Goal: Book appointment/travel/reservation

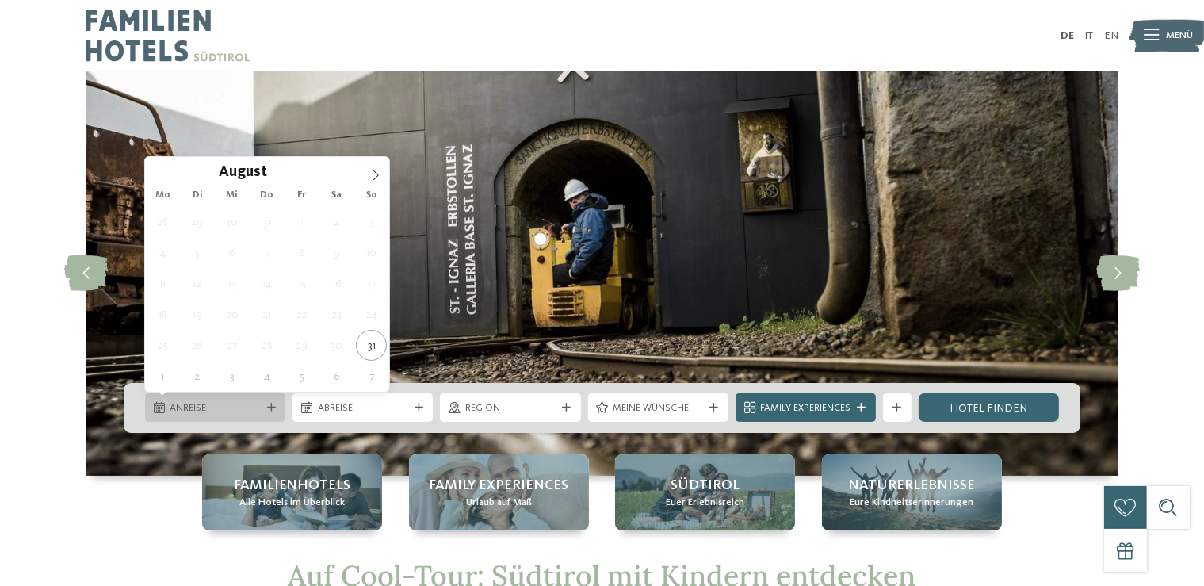
click at [258, 401] on div "Anreise" at bounding box center [214, 407] width 97 height 15
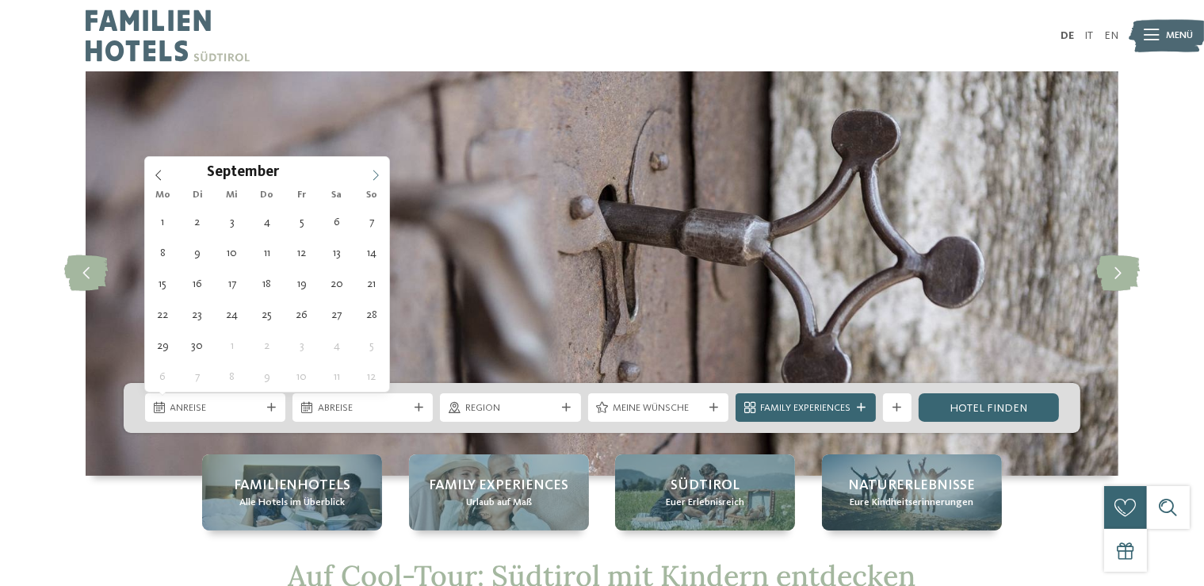
click at [374, 180] on icon at bounding box center [375, 175] width 11 height 11
type input "****"
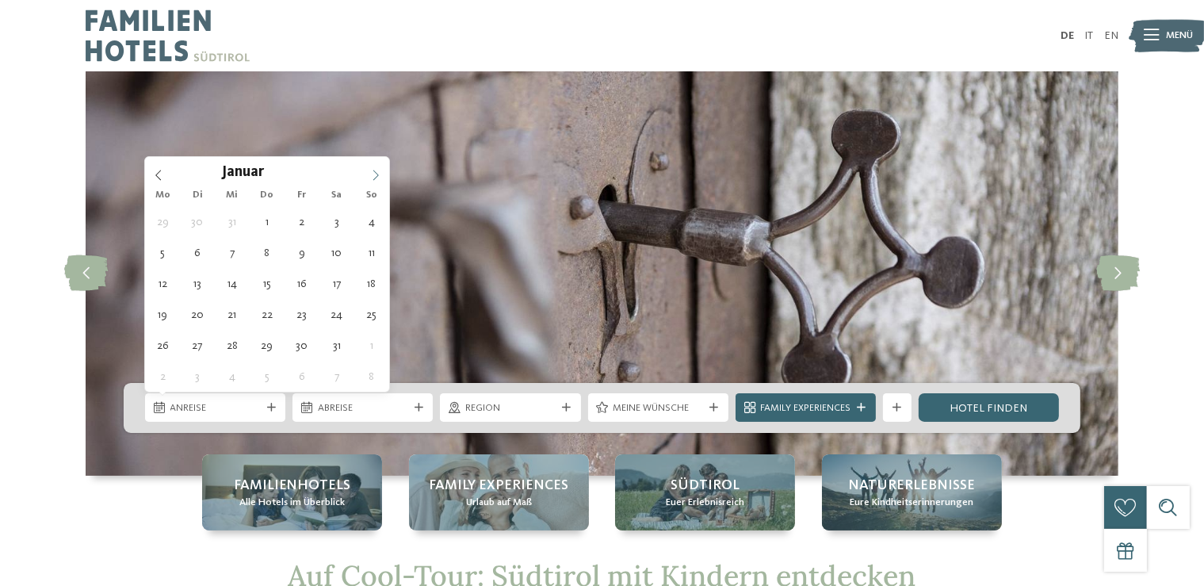
click at [374, 180] on icon at bounding box center [375, 175] width 11 height 11
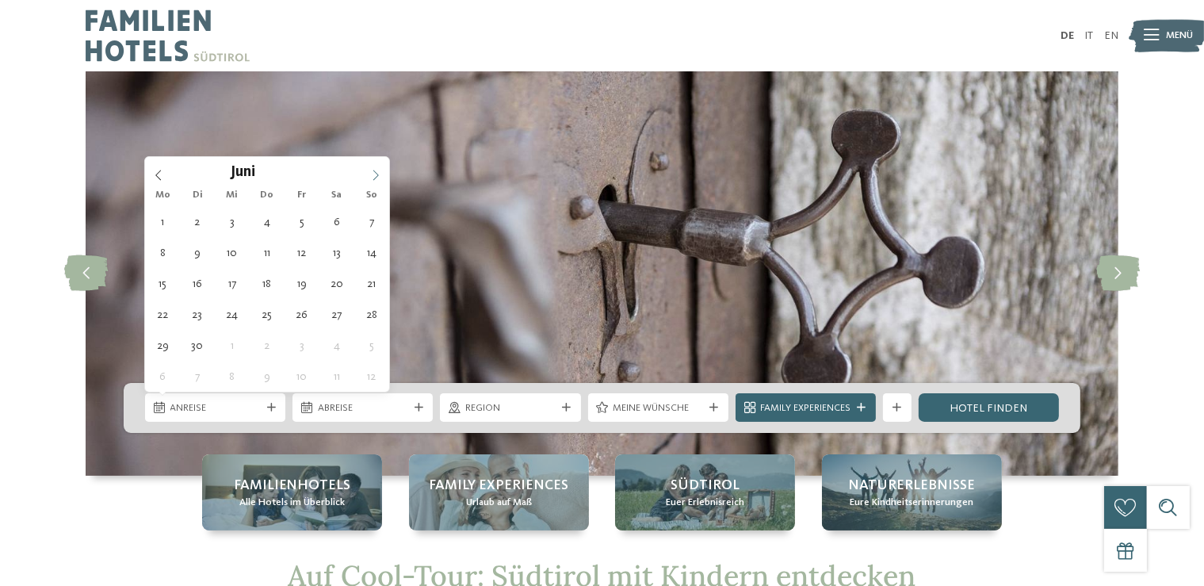
click at [374, 180] on icon at bounding box center [375, 175] width 11 height 11
click at [157, 176] on icon at bounding box center [158, 175] width 6 height 10
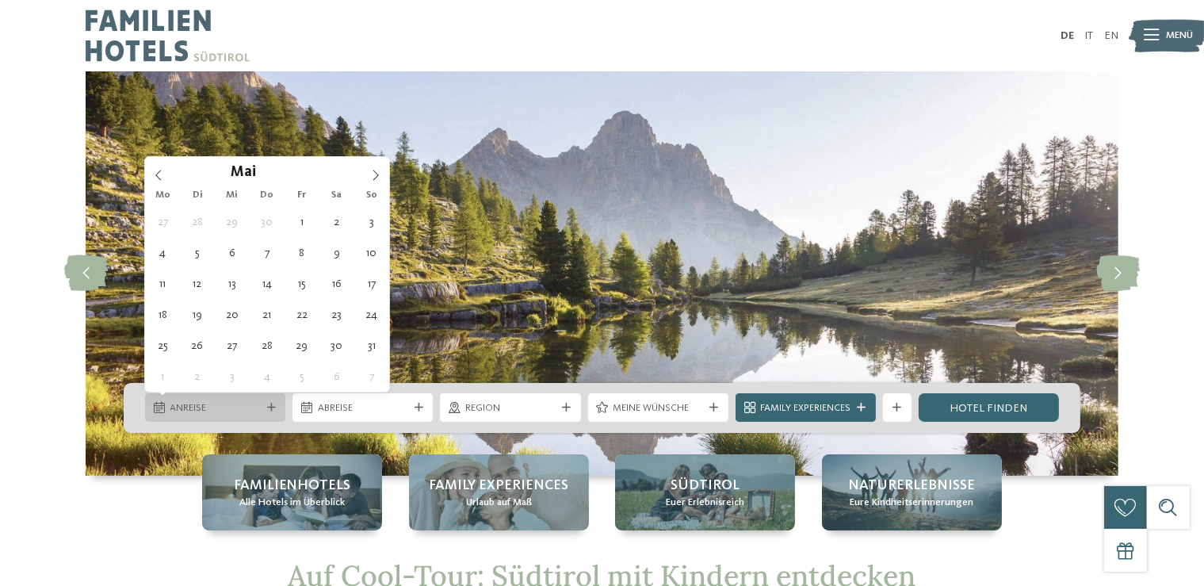
click at [228, 408] on span "Anreise" at bounding box center [215, 408] width 90 height 14
type div "[DATE]"
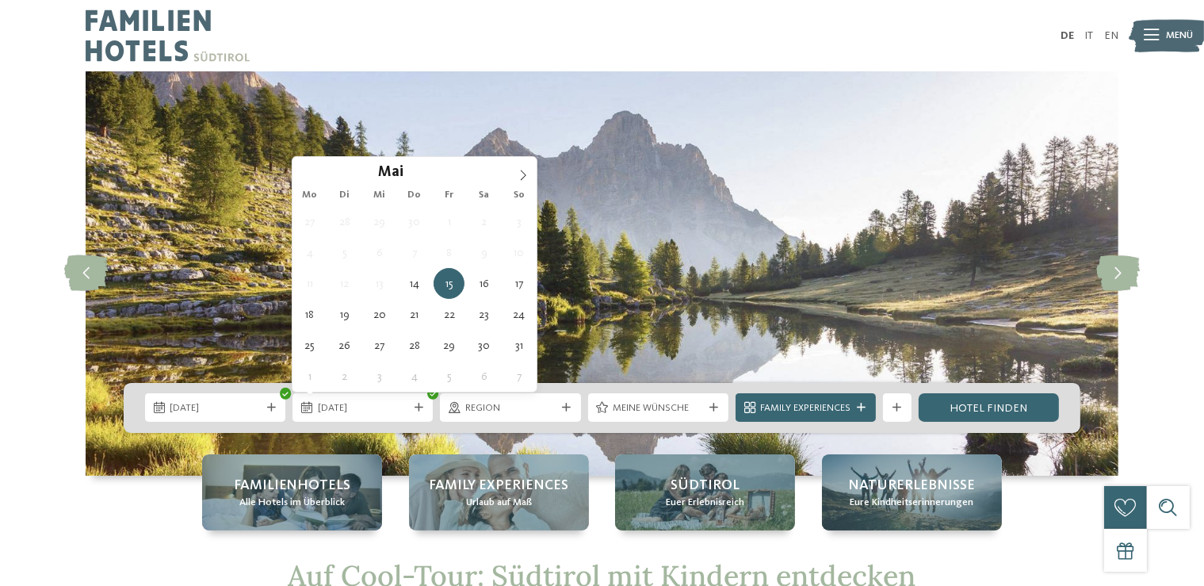
type input "****"
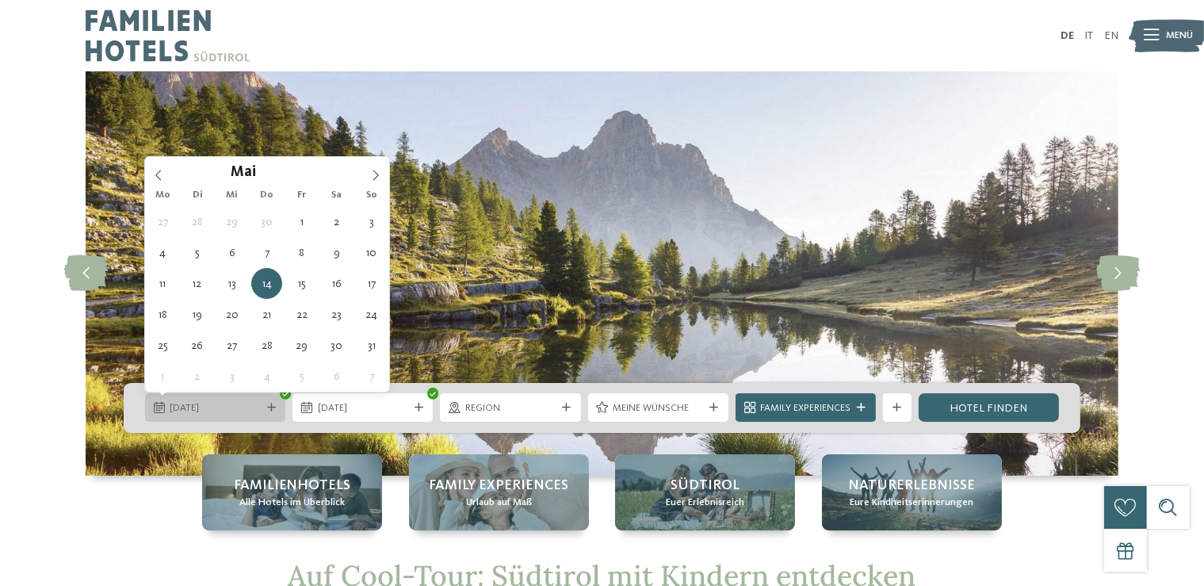
click at [258, 407] on span "[DATE]" at bounding box center [215, 408] width 90 height 14
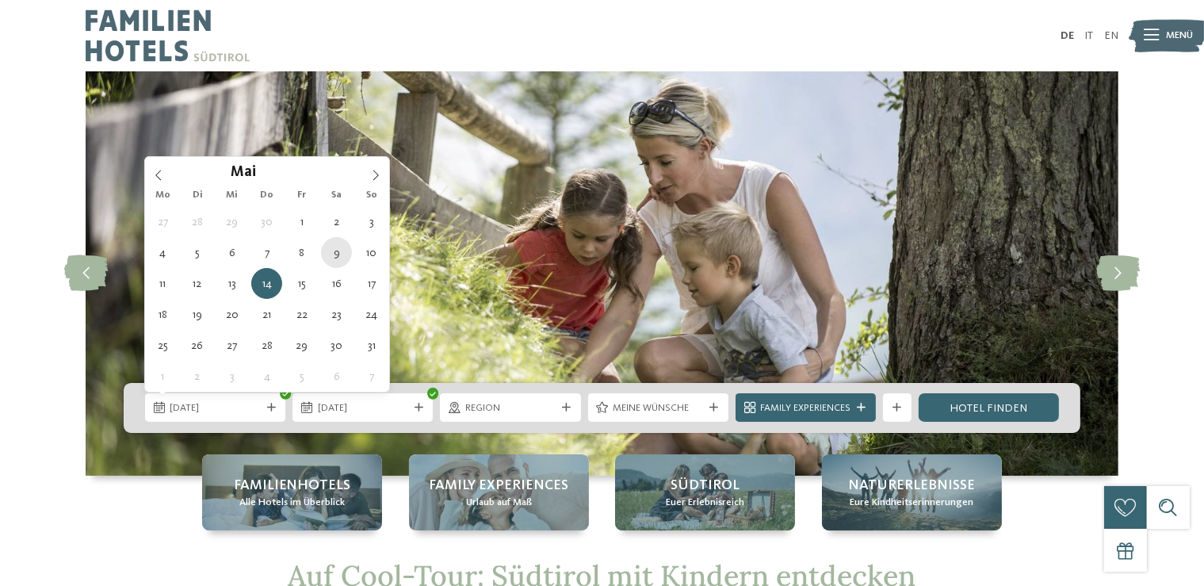
type div "[DATE]"
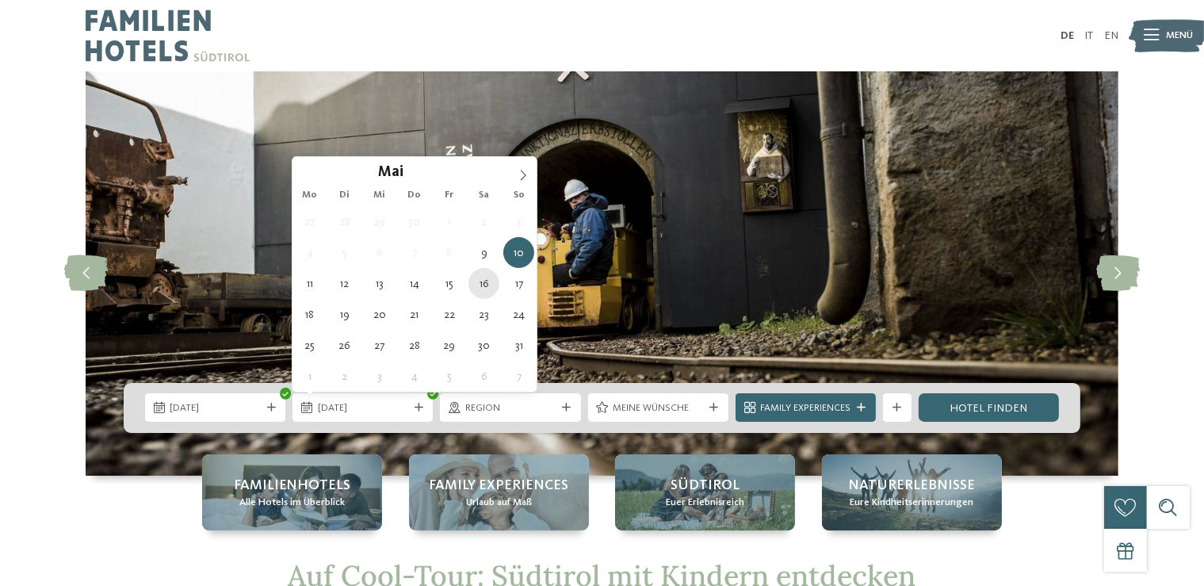
type div "[DATE]"
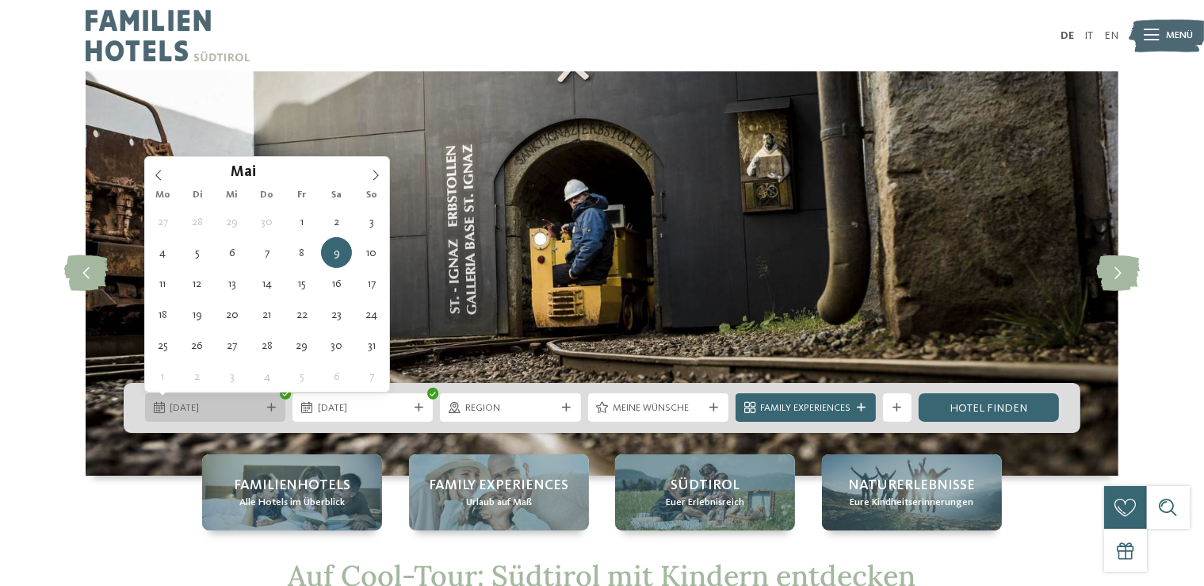
click at [233, 408] on span "[DATE]" at bounding box center [215, 408] width 90 height 14
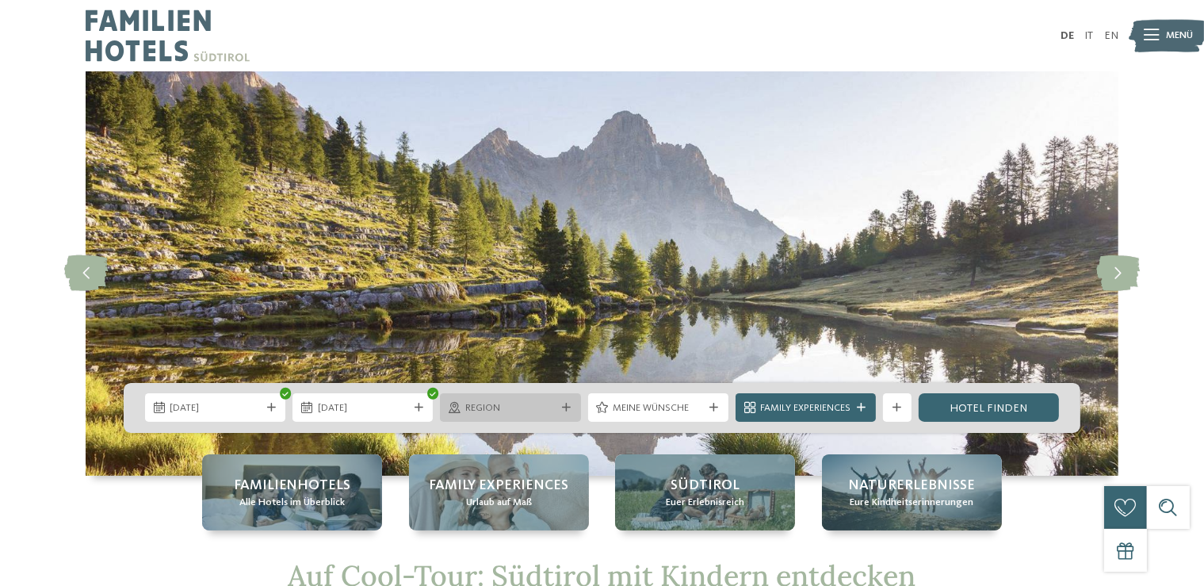
click at [556, 410] on div "Region" at bounding box center [509, 407] width 97 height 15
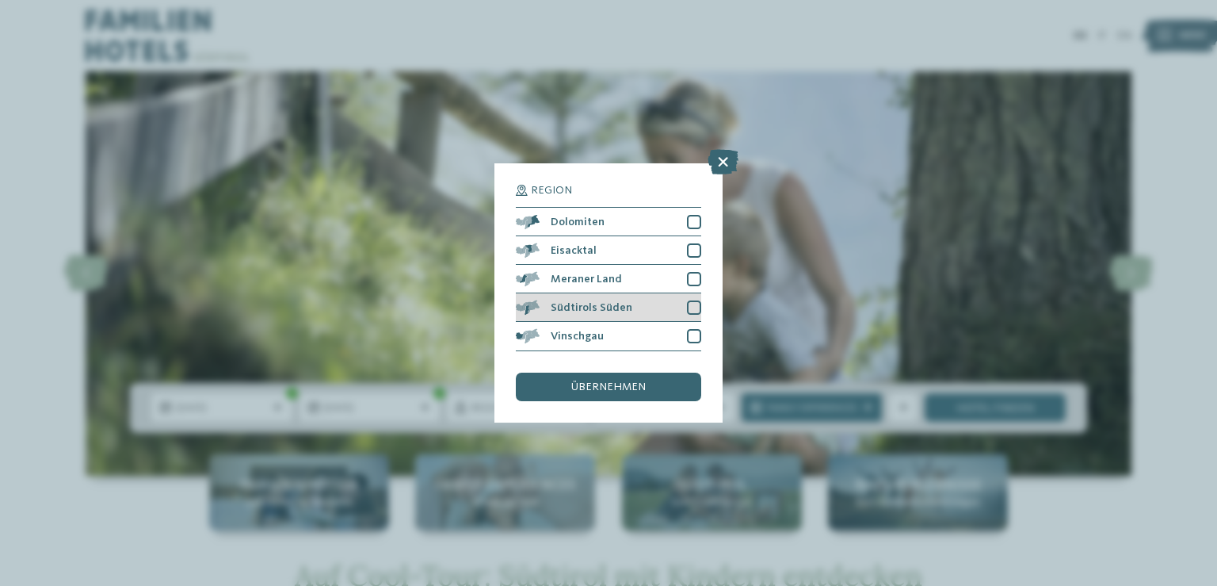
click at [690, 303] on div at bounding box center [694, 307] width 14 height 14
click at [639, 386] on span "übernehmen" at bounding box center [608, 386] width 75 height 11
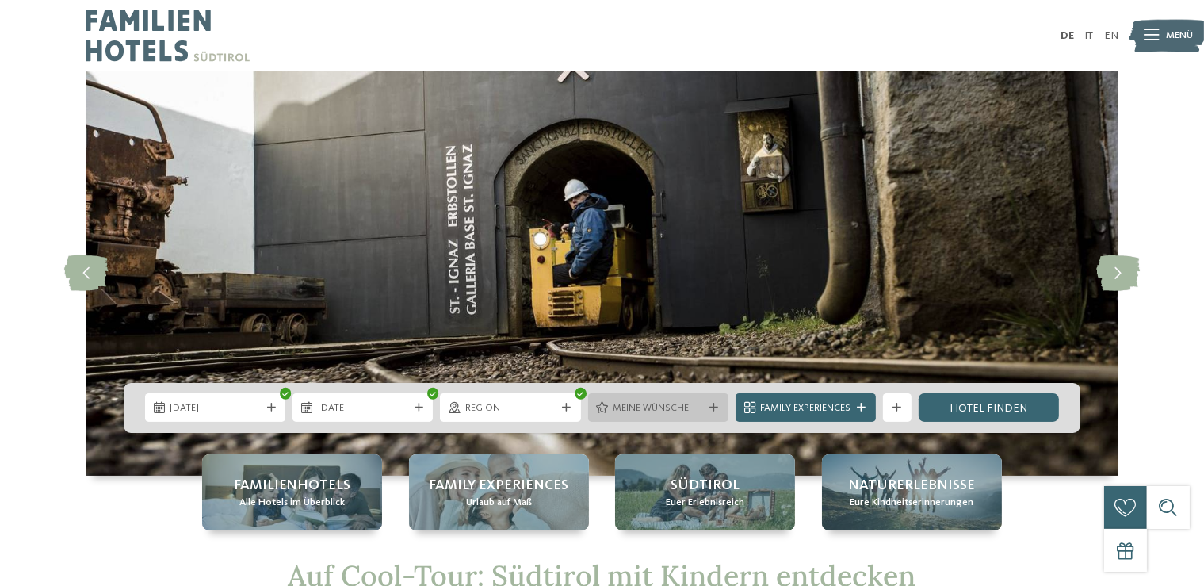
click at [716, 411] on icon at bounding box center [713, 407] width 9 height 9
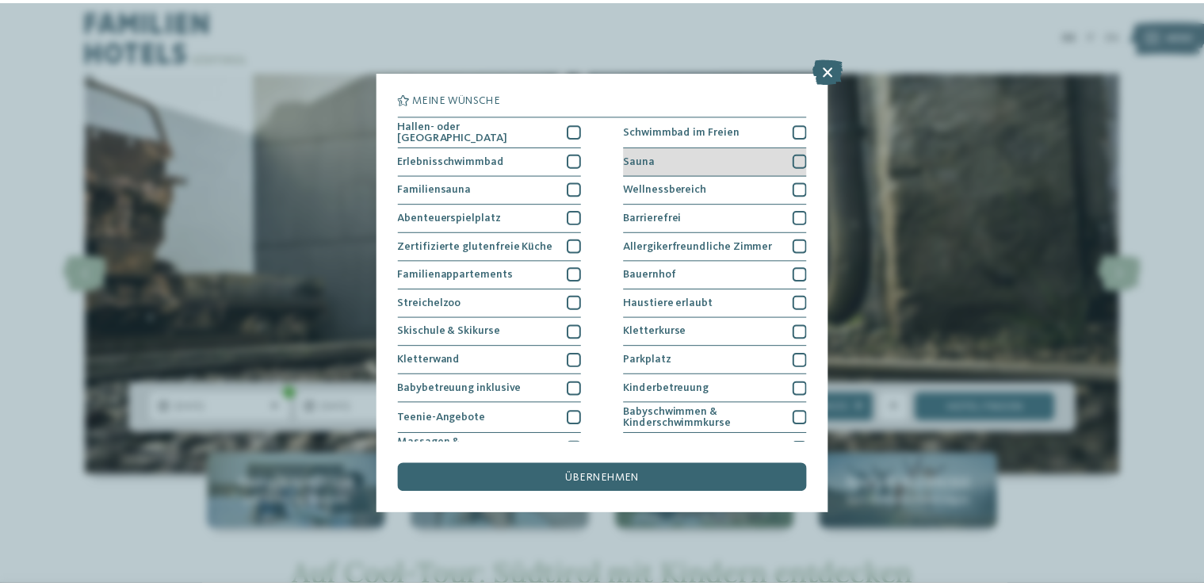
scroll to position [162, 0]
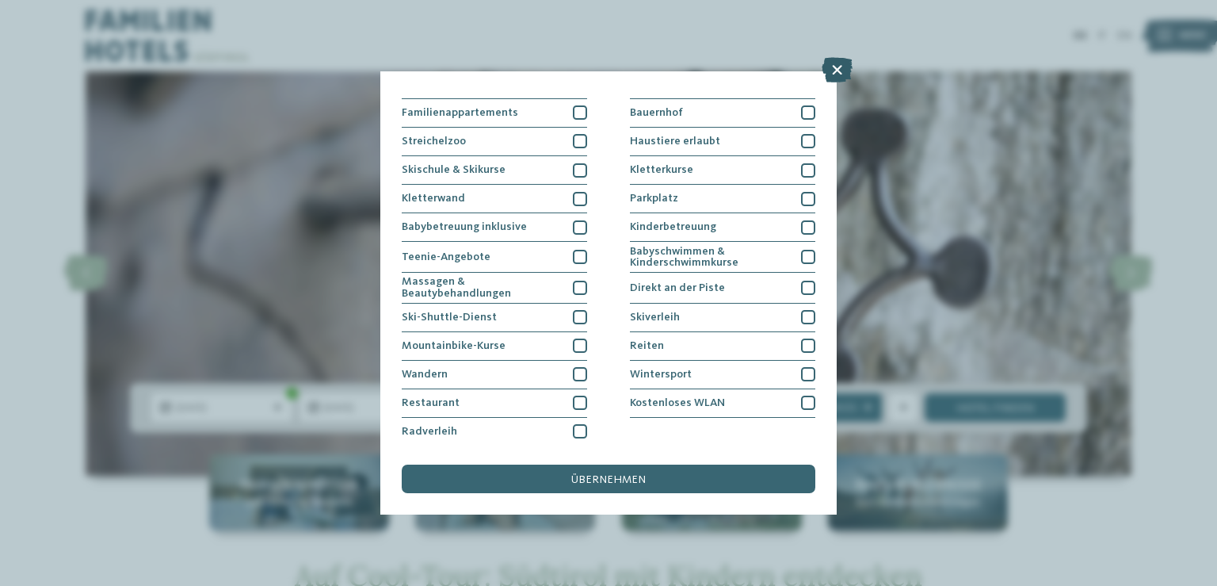
click at [834, 64] on icon at bounding box center [837, 69] width 31 height 25
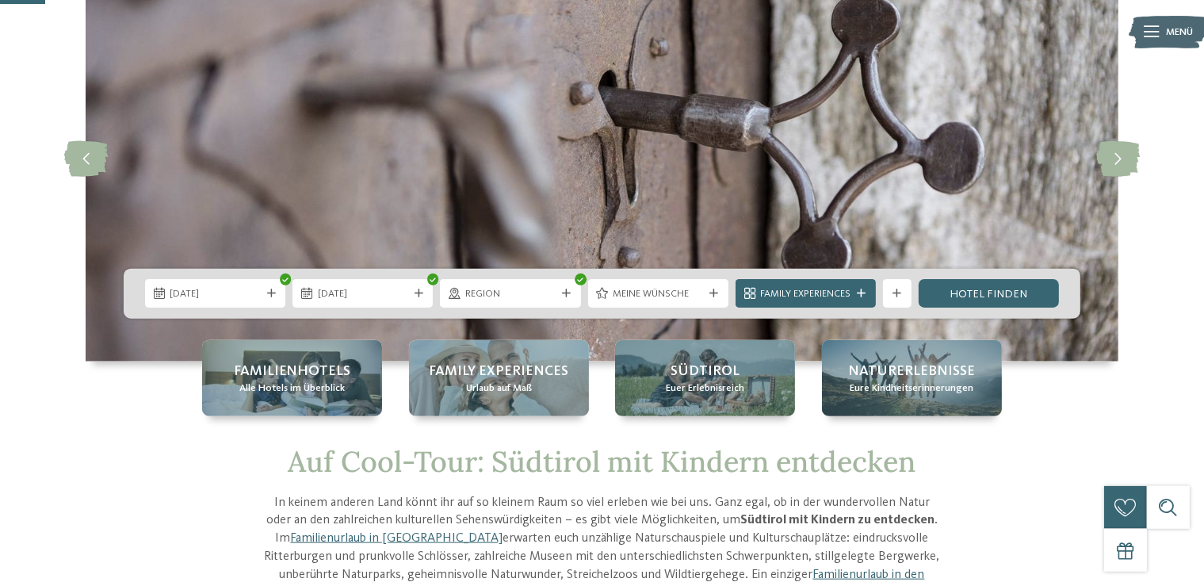
scroll to position [117, 0]
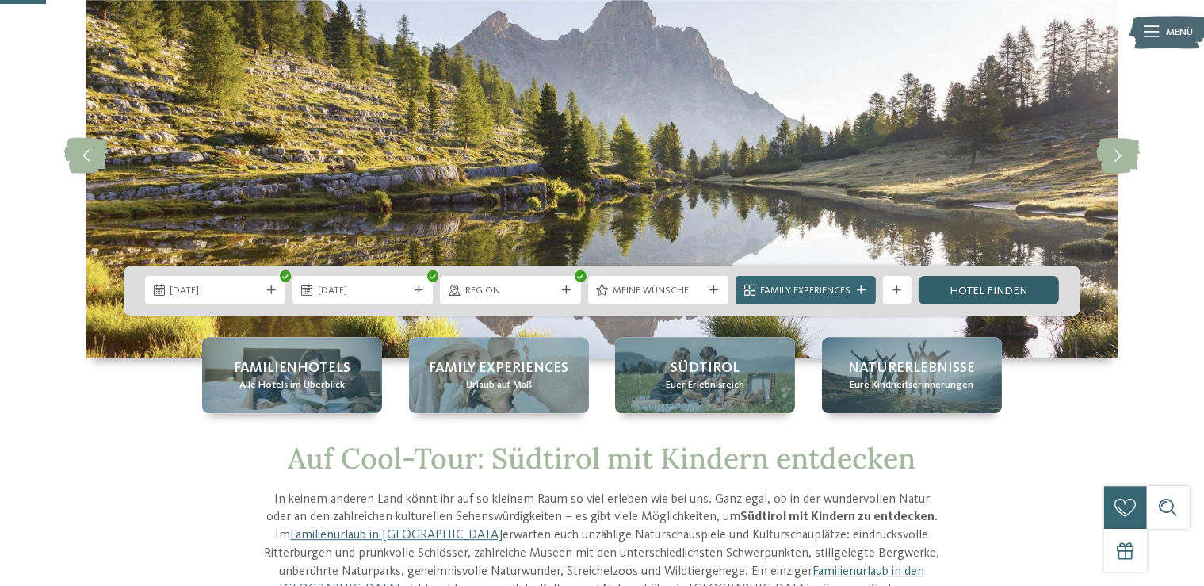
click at [988, 291] on link "Hotel finden" at bounding box center [989, 290] width 140 height 29
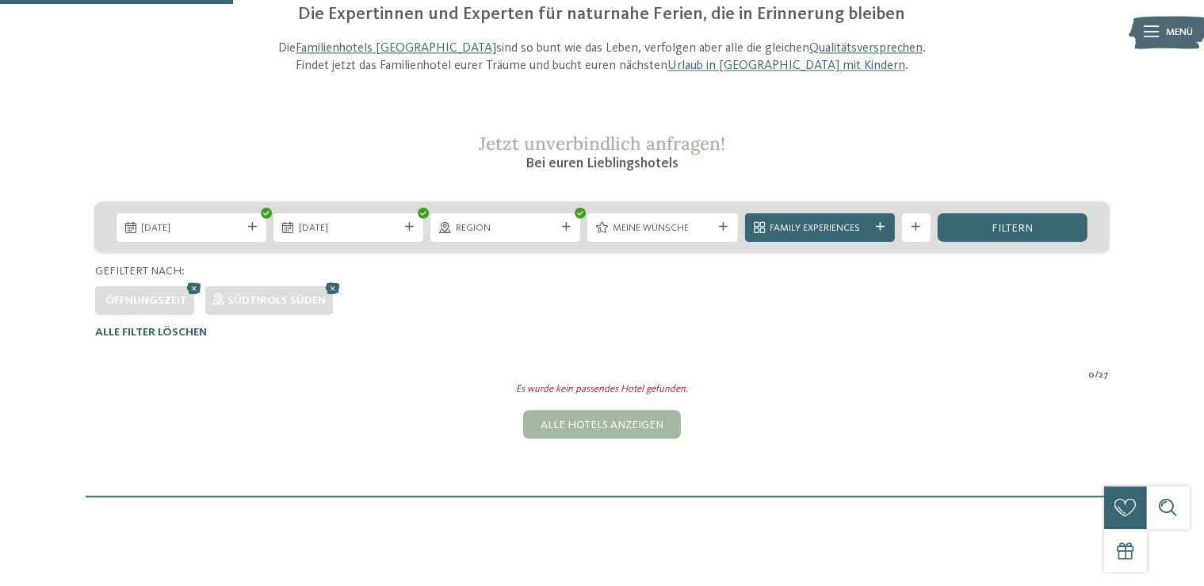
scroll to position [165, 0]
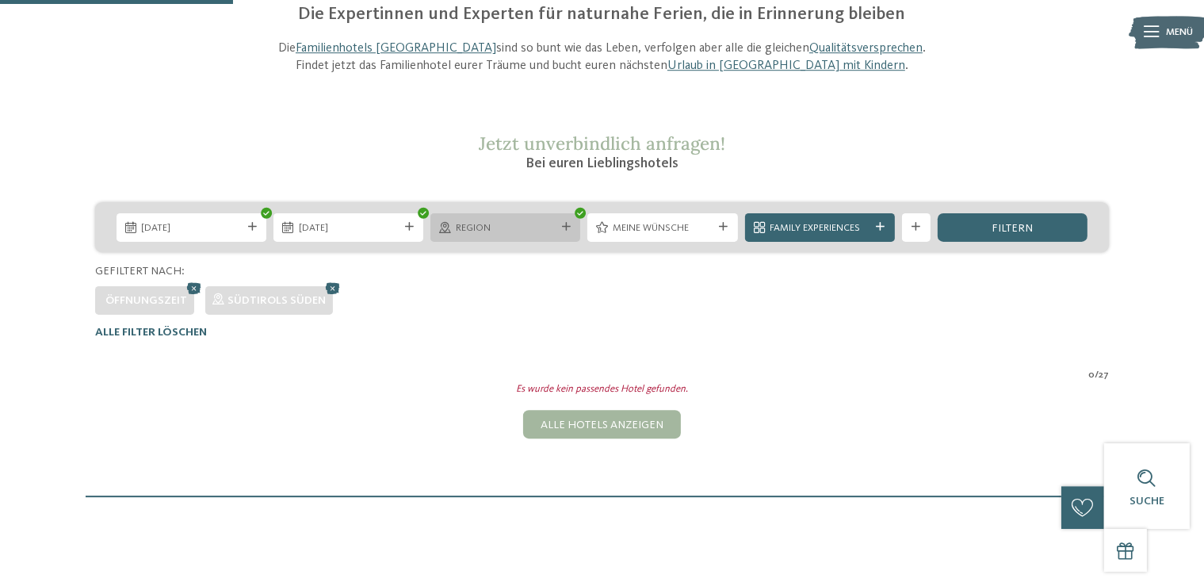
click at [567, 216] on div "Region" at bounding box center [505, 227] width 150 height 29
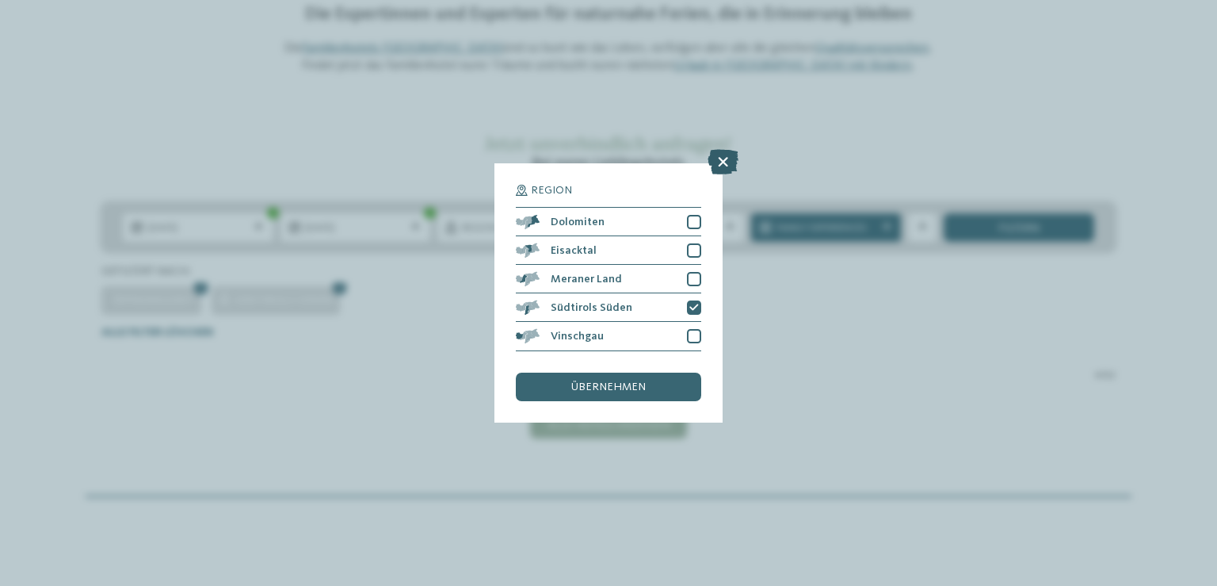
click at [727, 162] on icon at bounding box center [723, 162] width 31 height 25
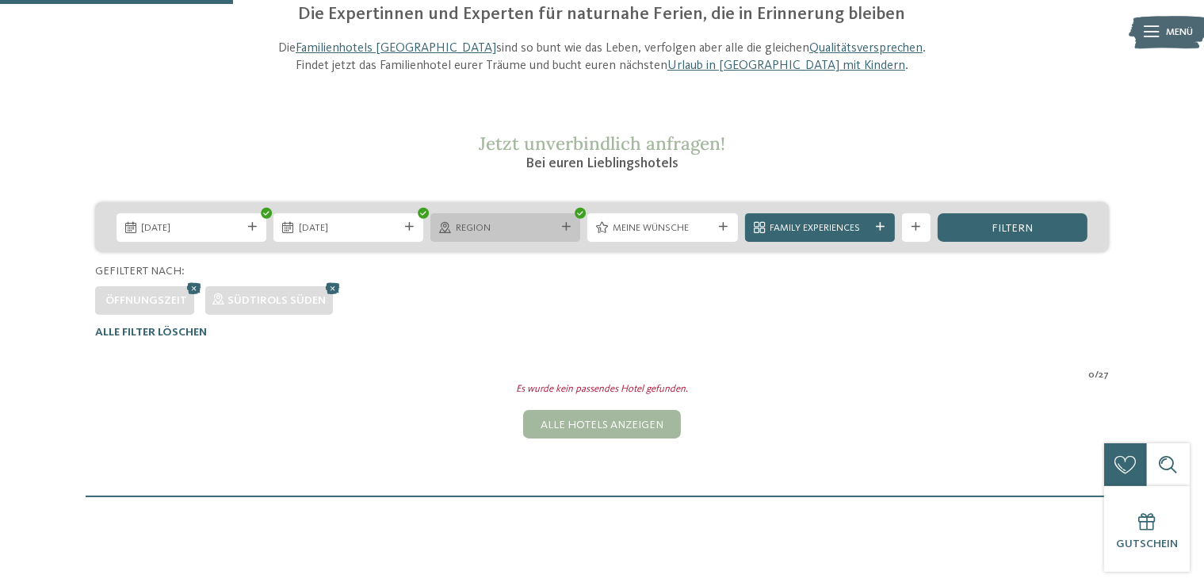
click at [575, 224] on div "Region" at bounding box center [505, 227] width 150 height 29
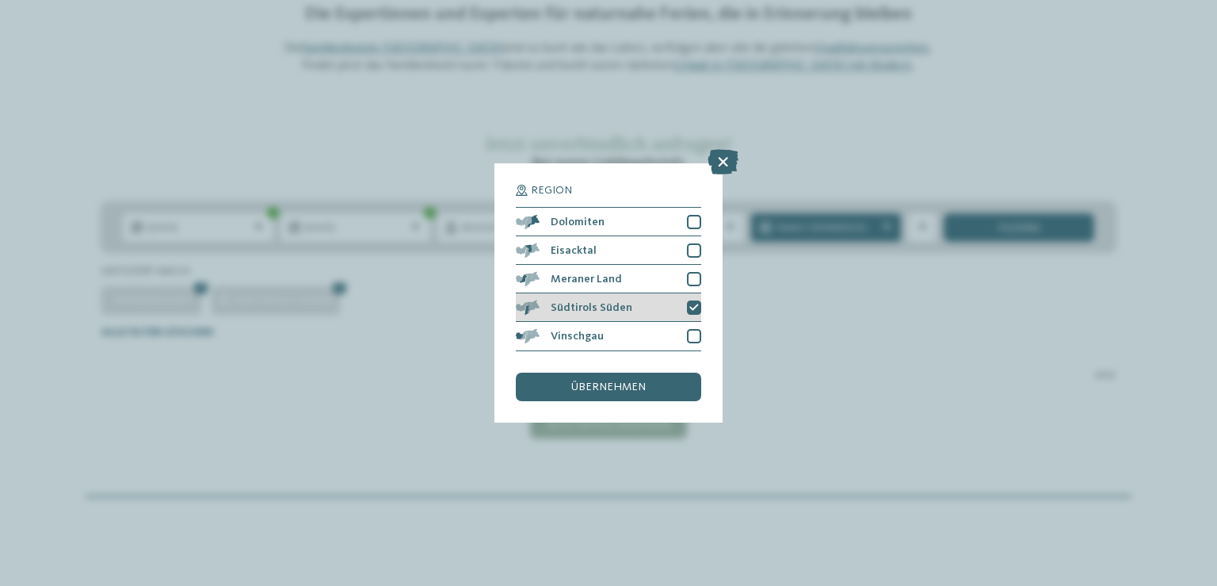
click at [694, 304] on icon at bounding box center [695, 308] width 10 height 9
click at [644, 382] on span "übernehmen" at bounding box center [608, 386] width 75 height 11
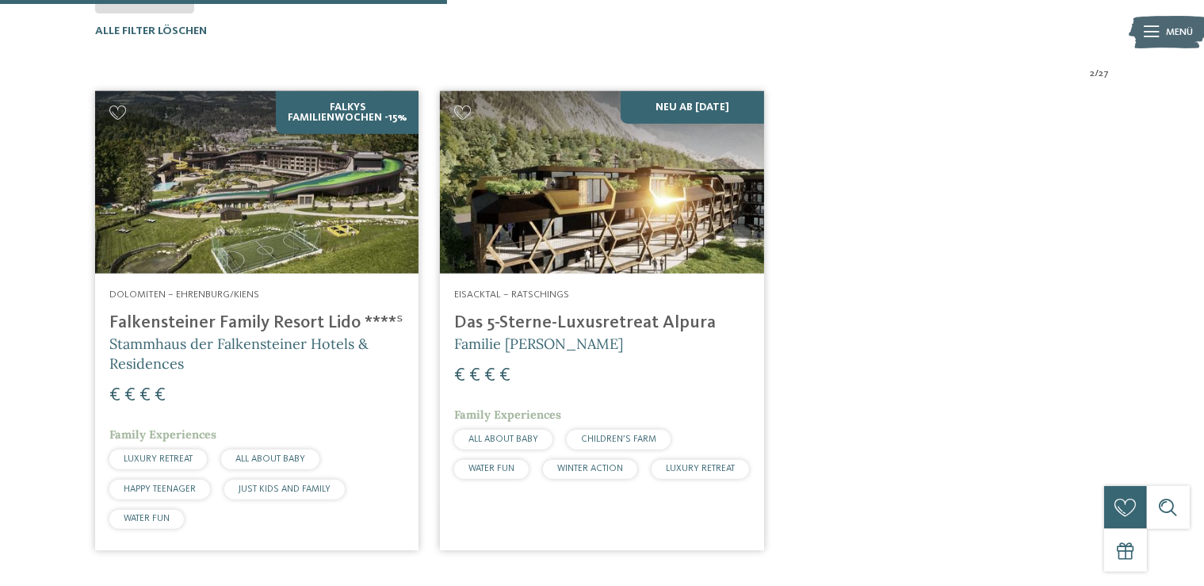
scroll to position [491, 0]
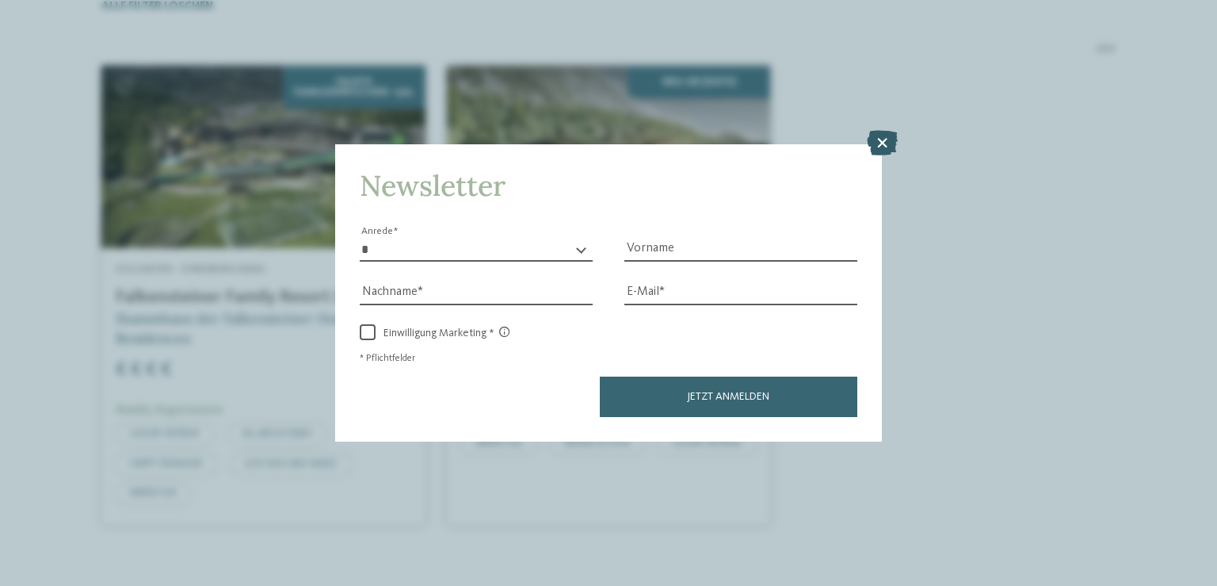
click at [888, 147] on icon at bounding box center [882, 142] width 31 height 25
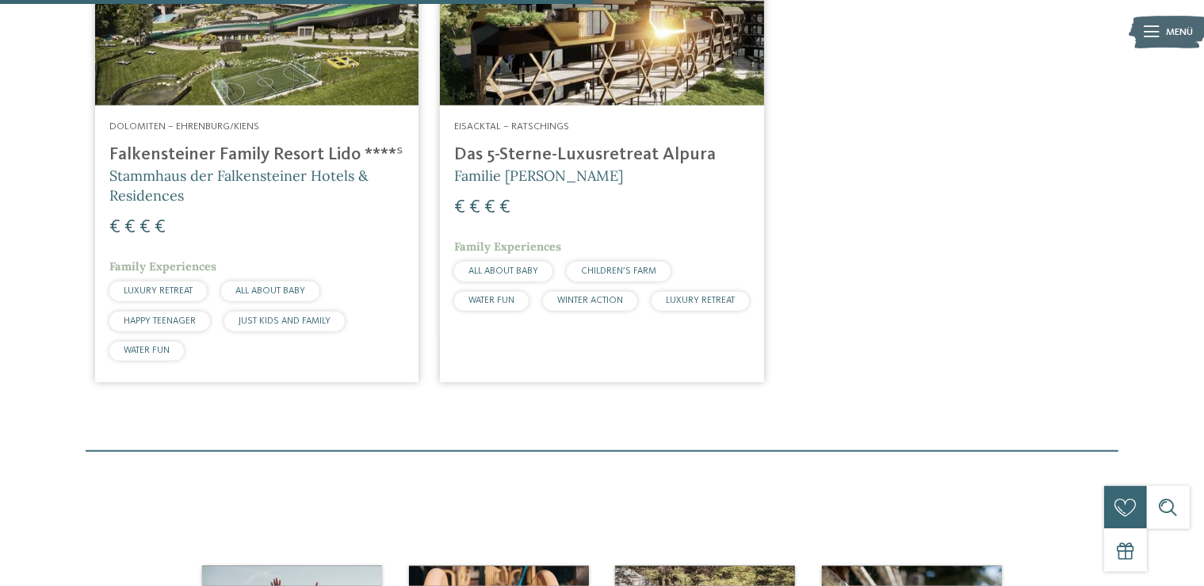
scroll to position [637, 0]
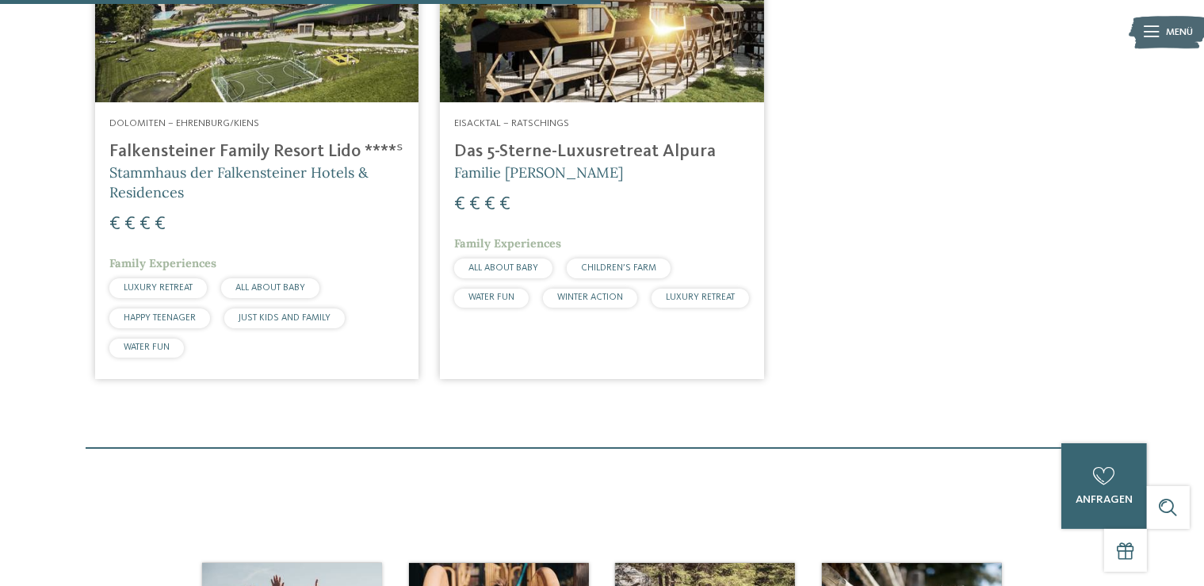
click at [311, 172] on span "Stammhaus der Falkensteiner Hotels & Residences" at bounding box center [238, 182] width 259 height 38
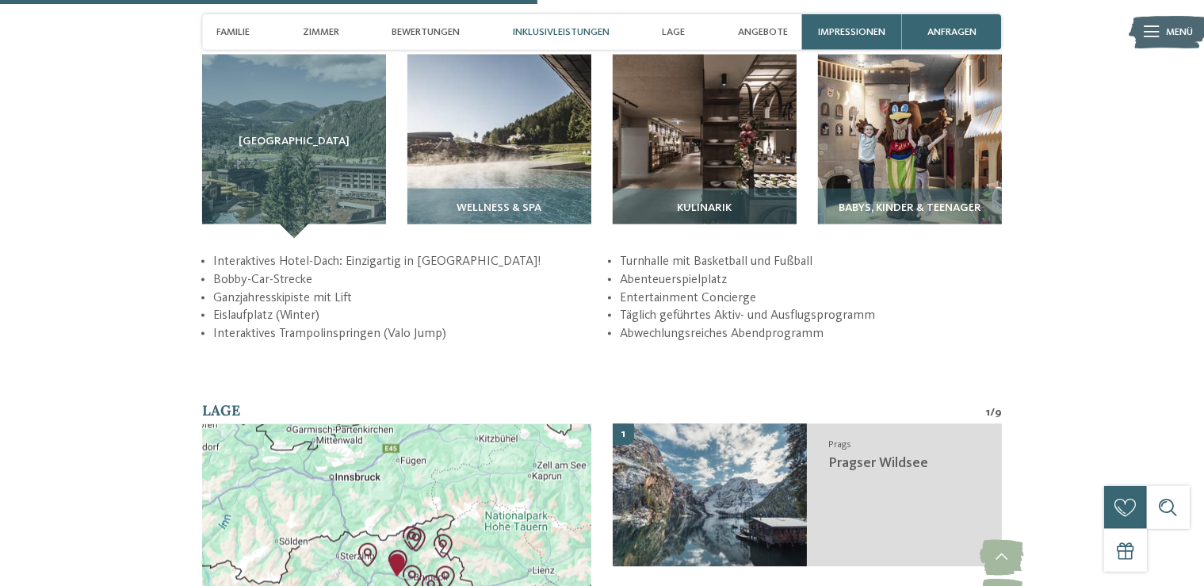
scroll to position [2245, 0]
